Goal: Information Seeking & Learning: Find specific fact

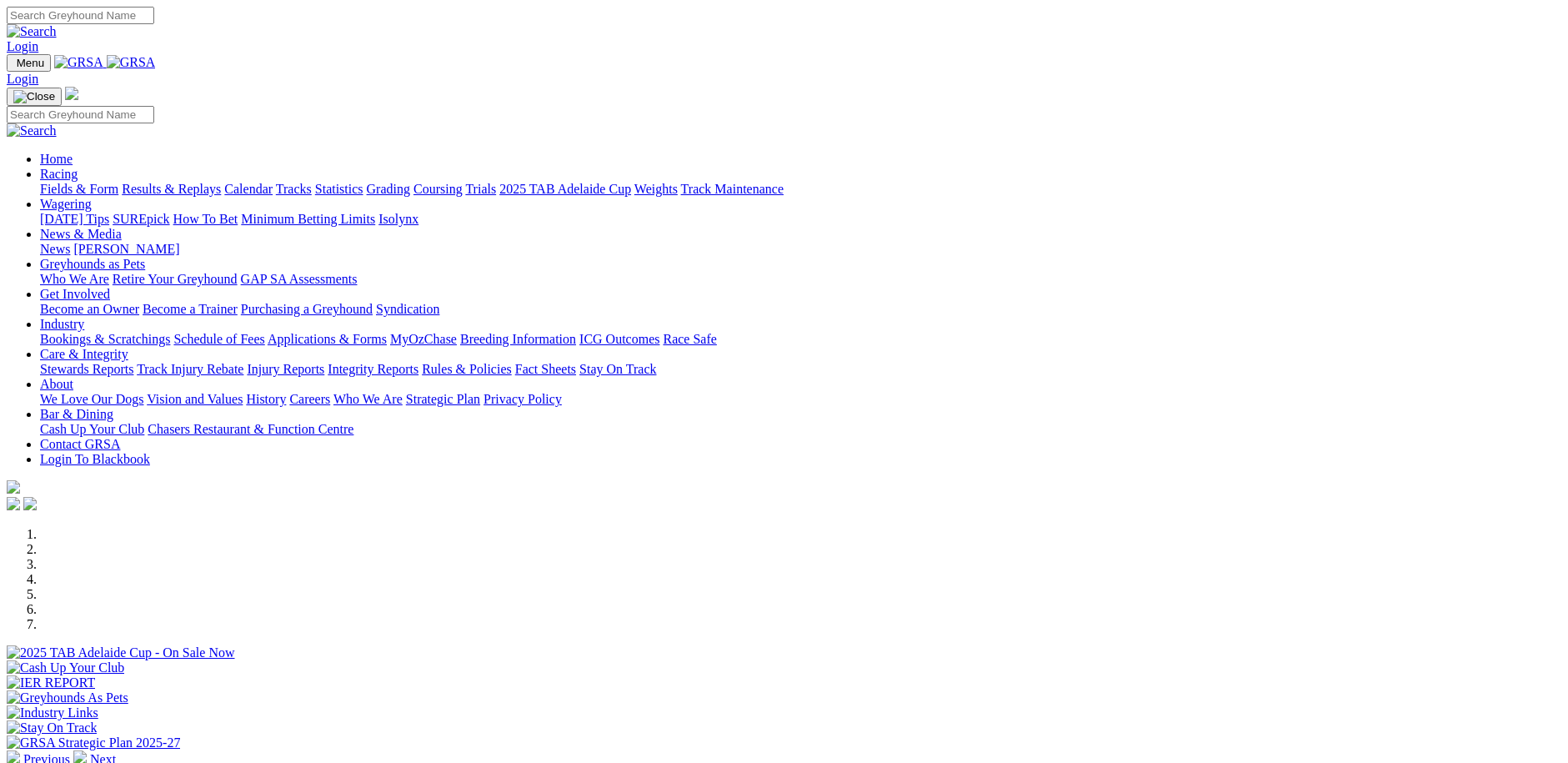
click at [121, 226] on link "News & Media" at bounding box center [80, 233] width 82 height 14
click at [179, 242] on link "[PERSON_NAME]" at bounding box center [126, 249] width 106 height 14
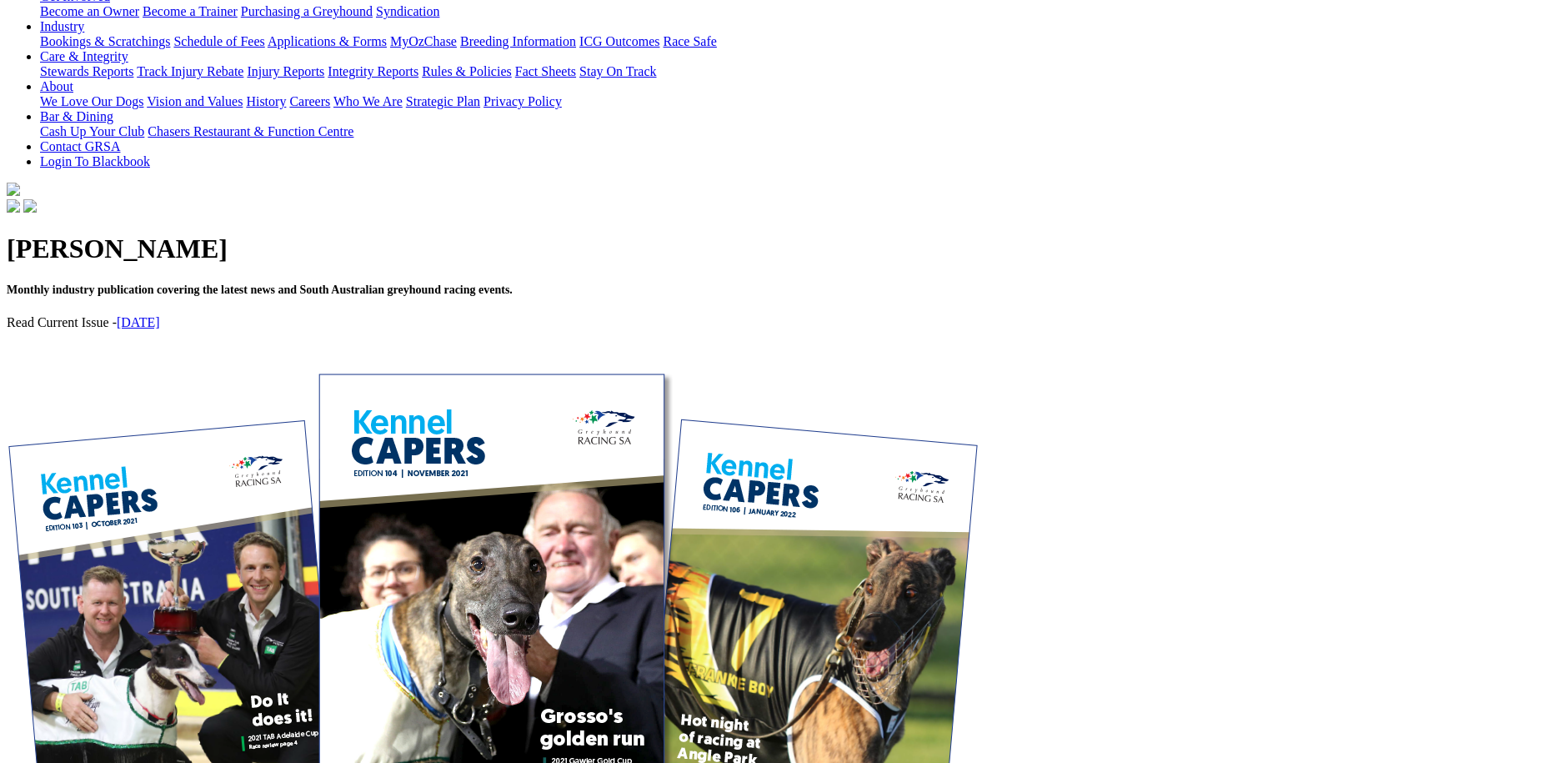
scroll to position [333, 0]
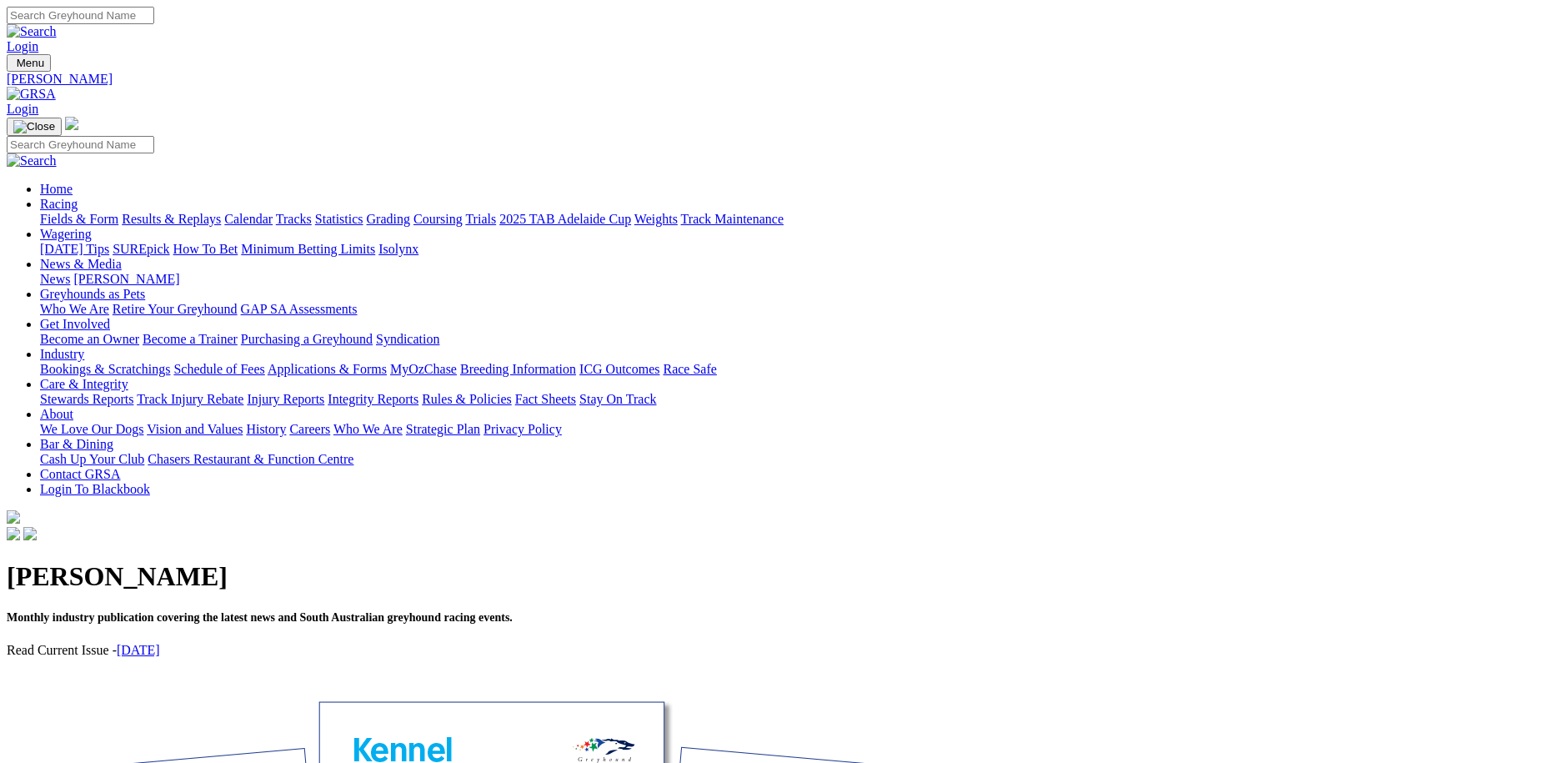
click at [154, 20] on input "Search" at bounding box center [80, 16] width 147 height 17
type input "kordick"
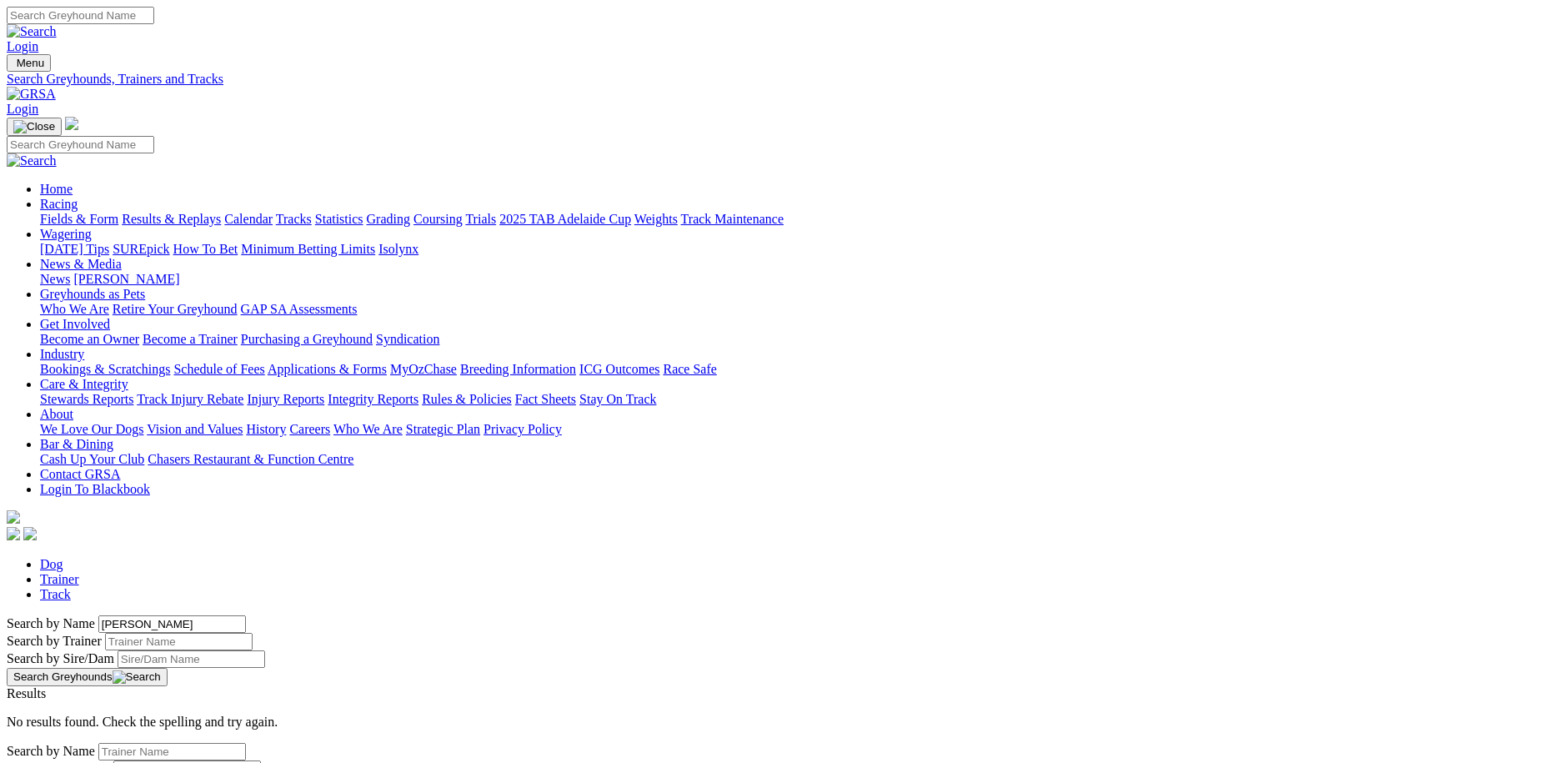
click at [121, 257] on link "News & Media" at bounding box center [80, 264] width 82 height 14
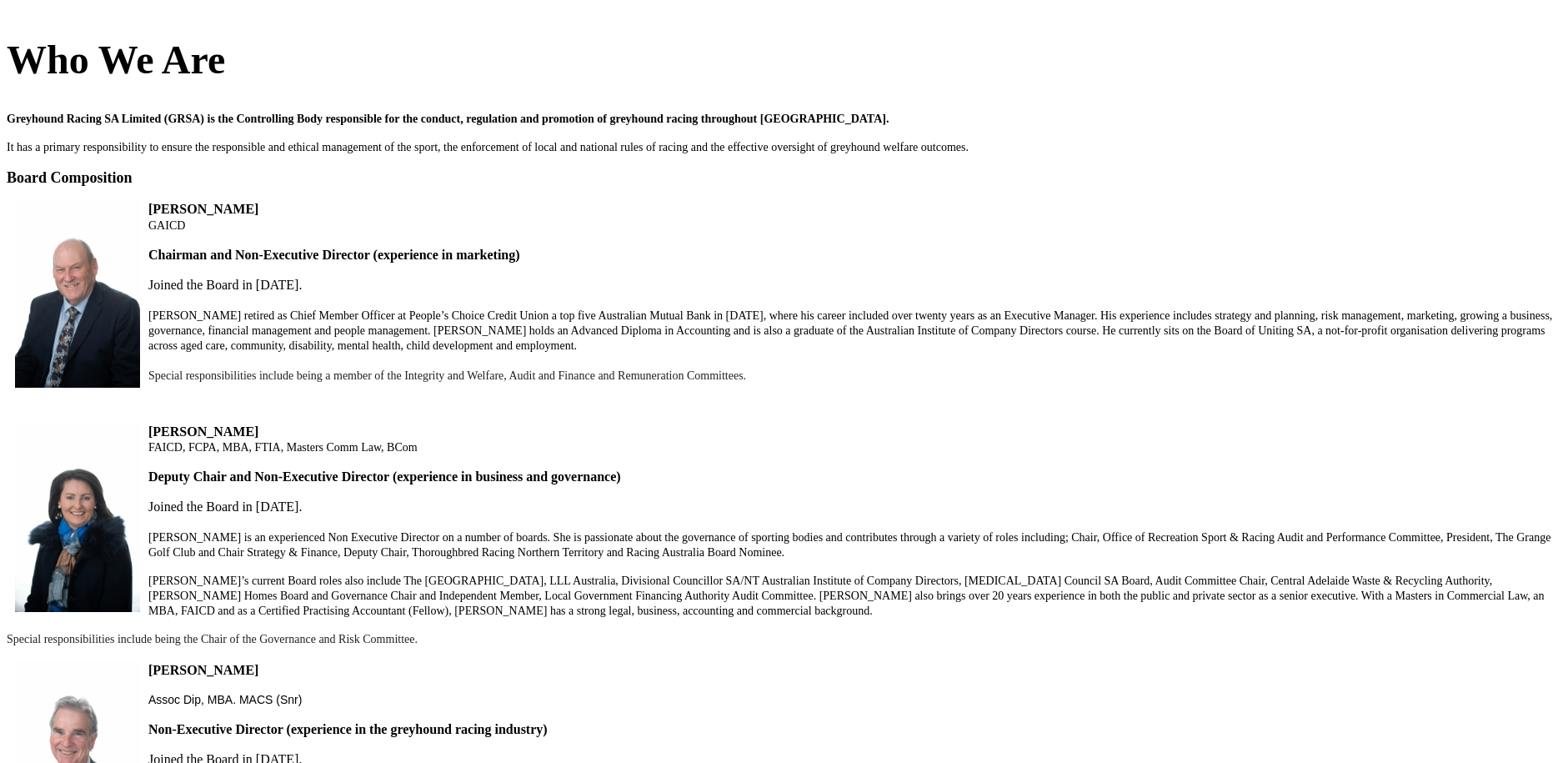
scroll to position [167, 0]
